Goal: Transaction & Acquisition: Download file/media

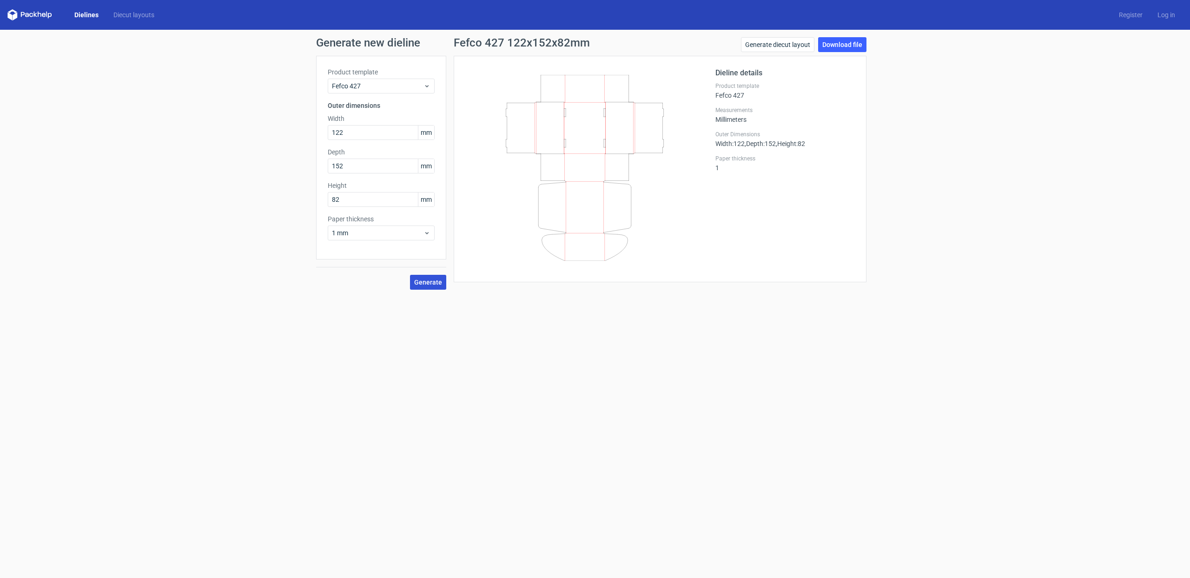
click at [418, 286] on button "Generate" at bounding box center [428, 282] width 36 height 15
click at [373, 203] on input "82" at bounding box center [381, 199] width 107 height 15
type input "200"
click at [410, 275] on button "Generate" at bounding box center [428, 282] width 36 height 15
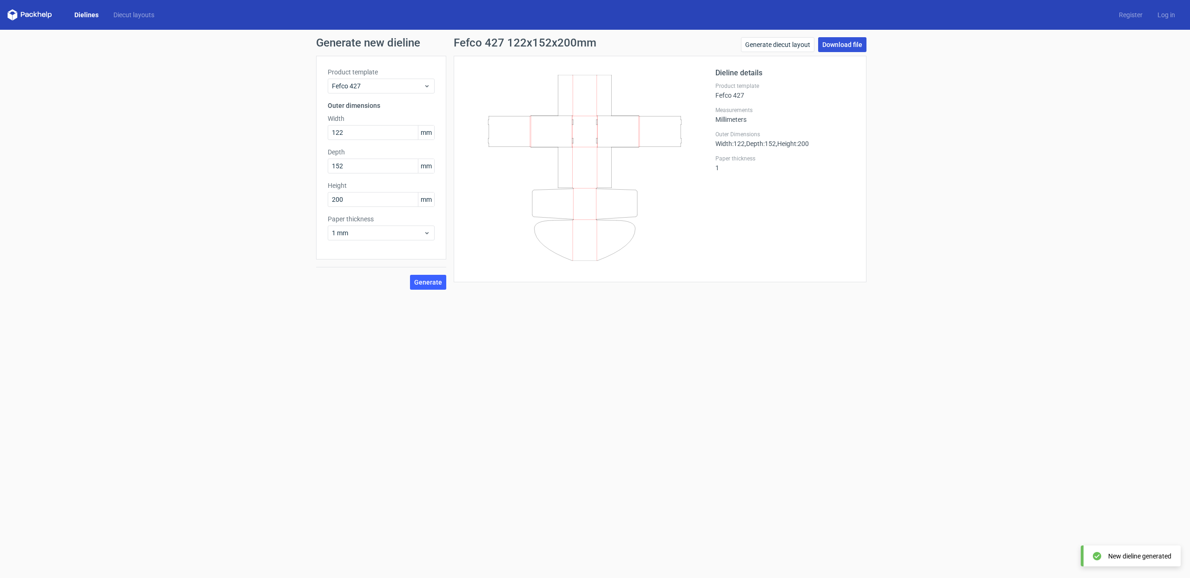
click at [835, 46] on link "Download file" at bounding box center [842, 44] width 48 height 15
click at [124, 18] on link "Diecut layouts" at bounding box center [134, 14] width 56 height 9
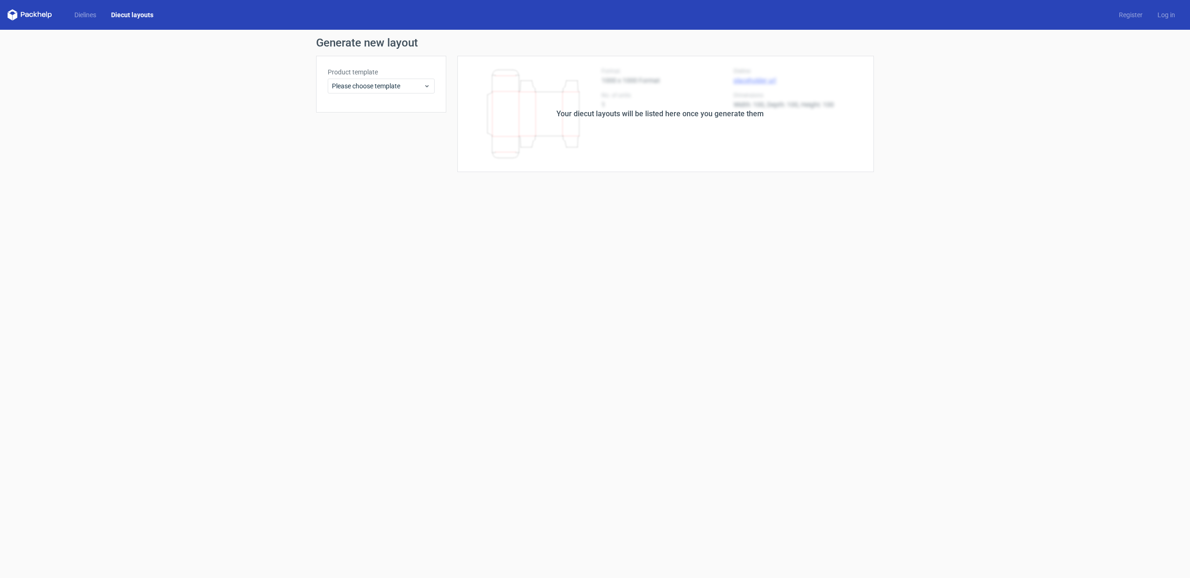
click at [96, 23] on div "Dielines Diecut layouts Register Log in" at bounding box center [595, 15] width 1190 height 30
click at [93, 20] on div "Dielines Diecut layouts Register Log in" at bounding box center [595, 15] width 1190 height 30
click at [93, 18] on link "Dielines" at bounding box center [85, 14] width 37 height 9
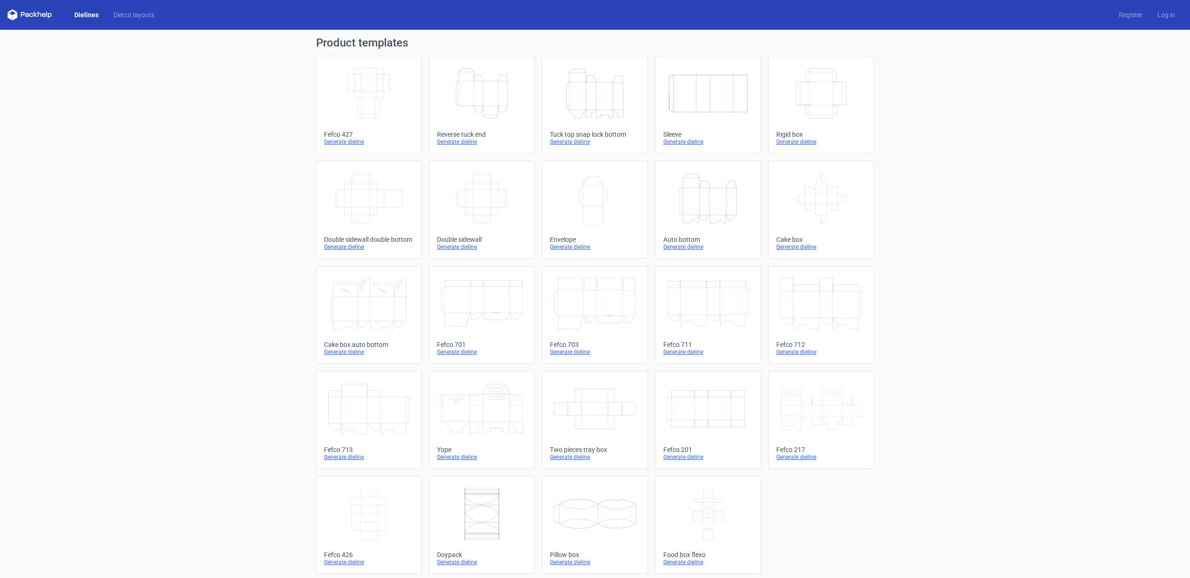
click at [94, 16] on link "Dielines" at bounding box center [86, 14] width 39 height 9
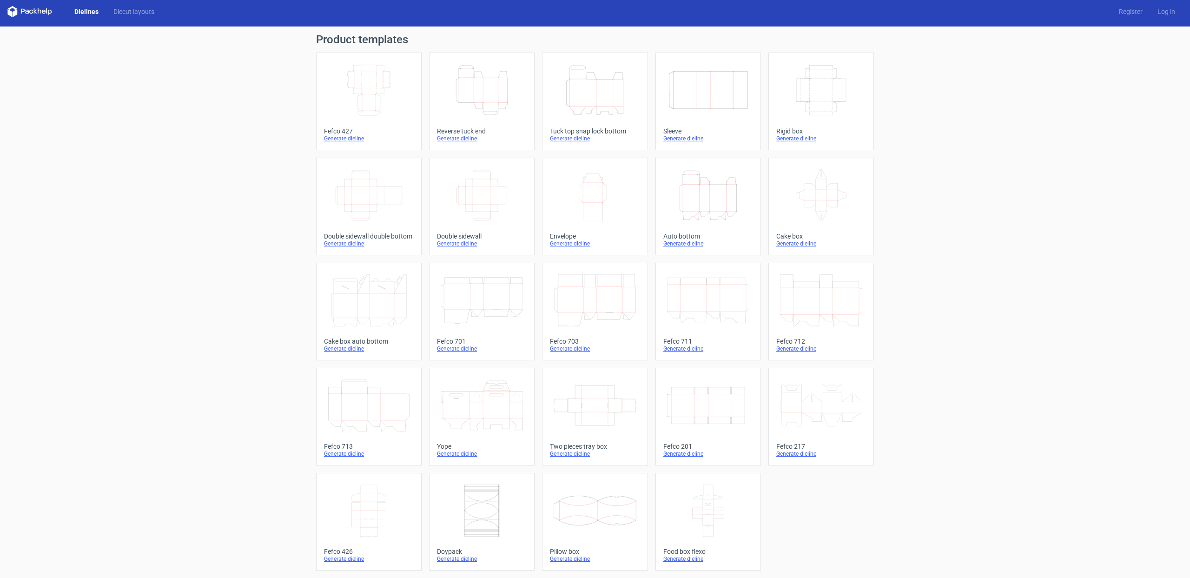
click at [335, 132] on div "Fefco 427" at bounding box center [369, 130] width 90 height 7
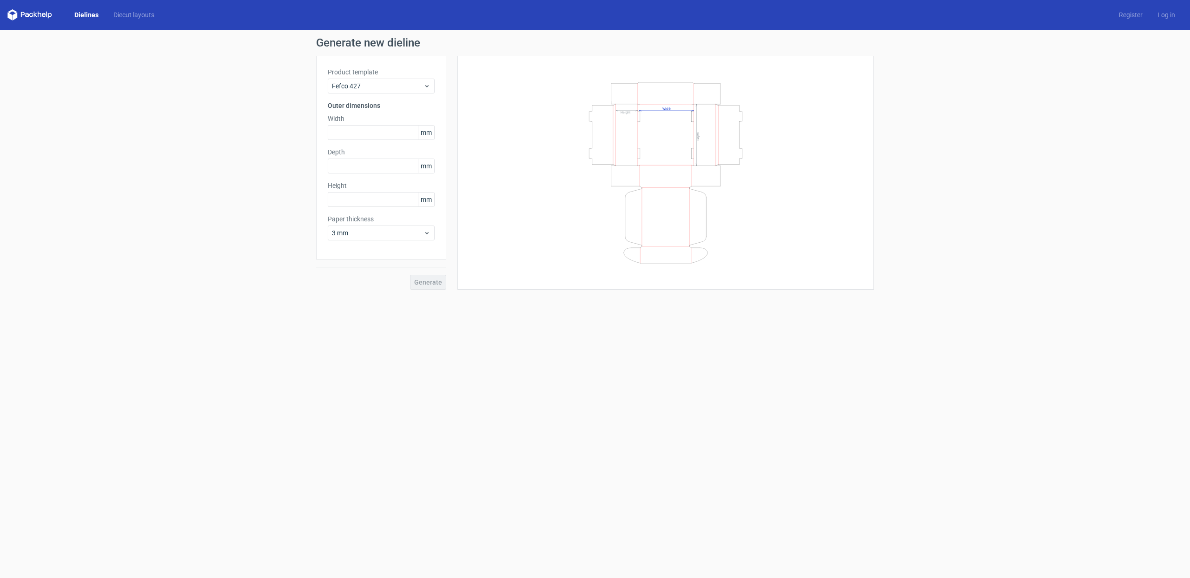
click at [335, 132] on input "text" at bounding box center [381, 132] width 107 height 15
click at [407, 89] on span "Fefco 427" at bounding box center [378, 85] width 92 height 9
